Goal: Task Accomplishment & Management: Complete application form

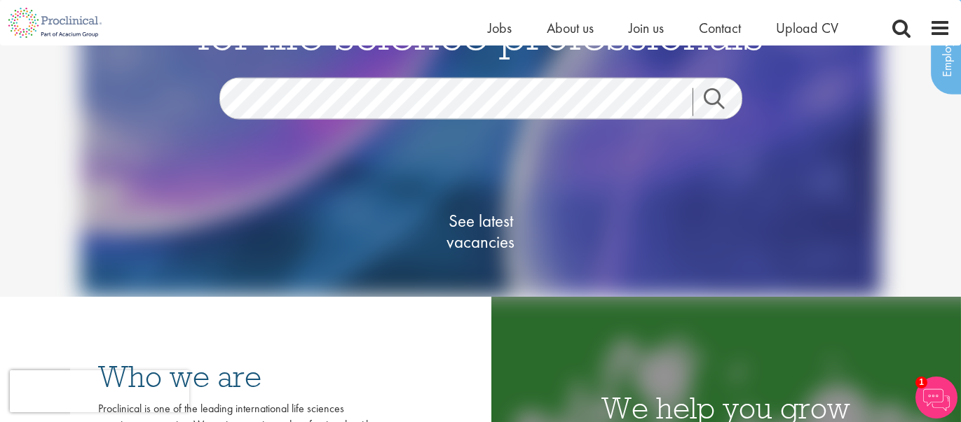
scroll to position [102, 0]
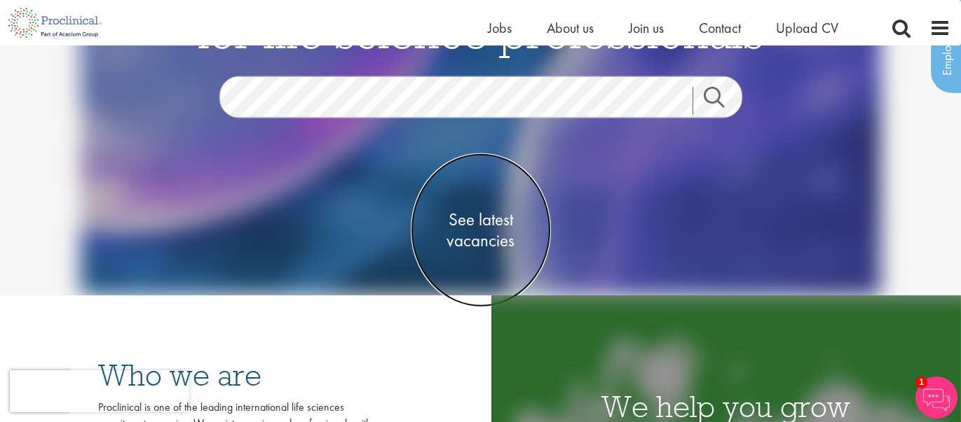
click at [494, 219] on span "See latest vacancies" at bounding box center [481, 230] width 140 height 42
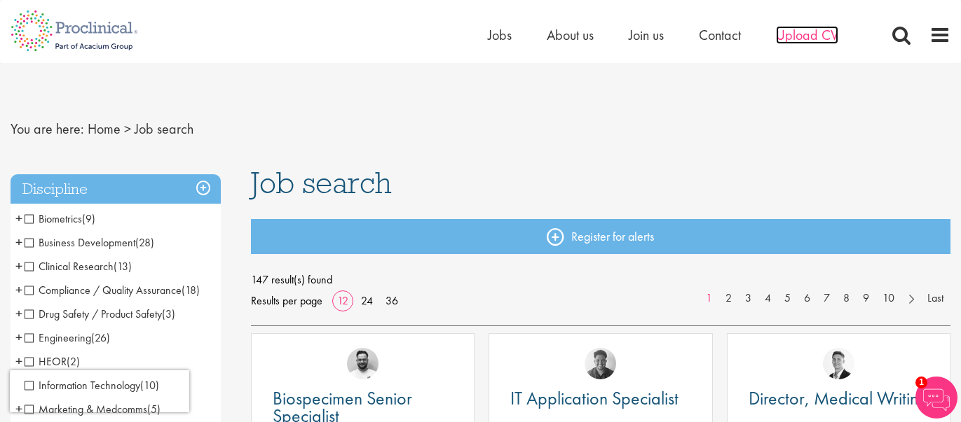
click at [794, 37] on span "Upload CV" at bounding box center [807, 35] width 62 height 18
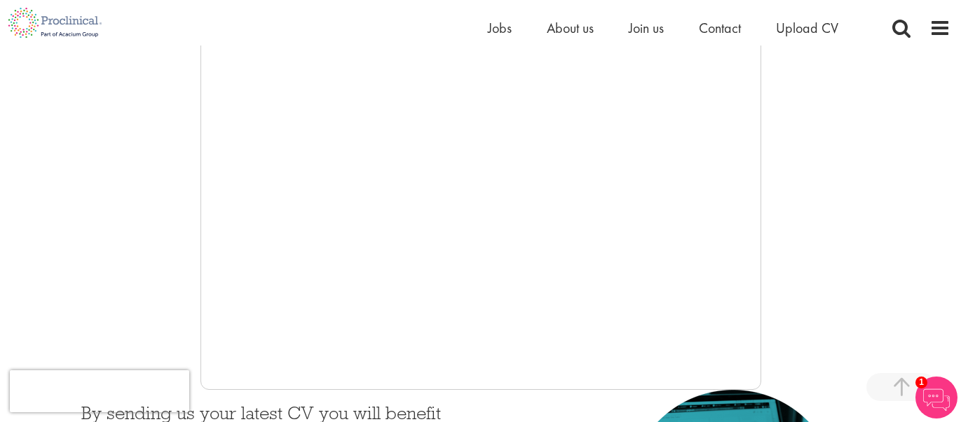
scroll to position [320, 0]
